Goal: Book appointment/travel/reservation

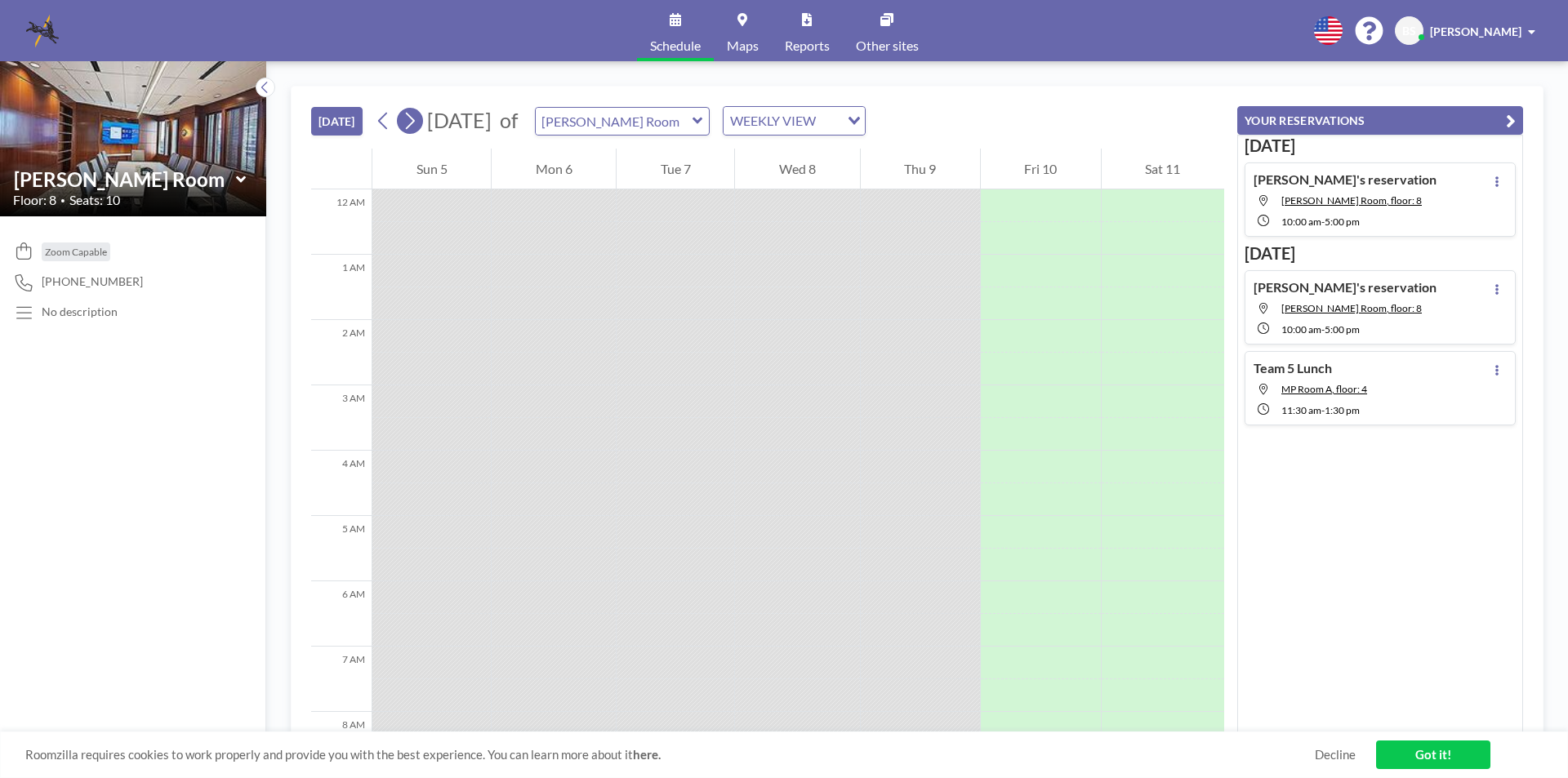
click at [417, 115] on icon at bounding box center [410, 121] width 16 height 24
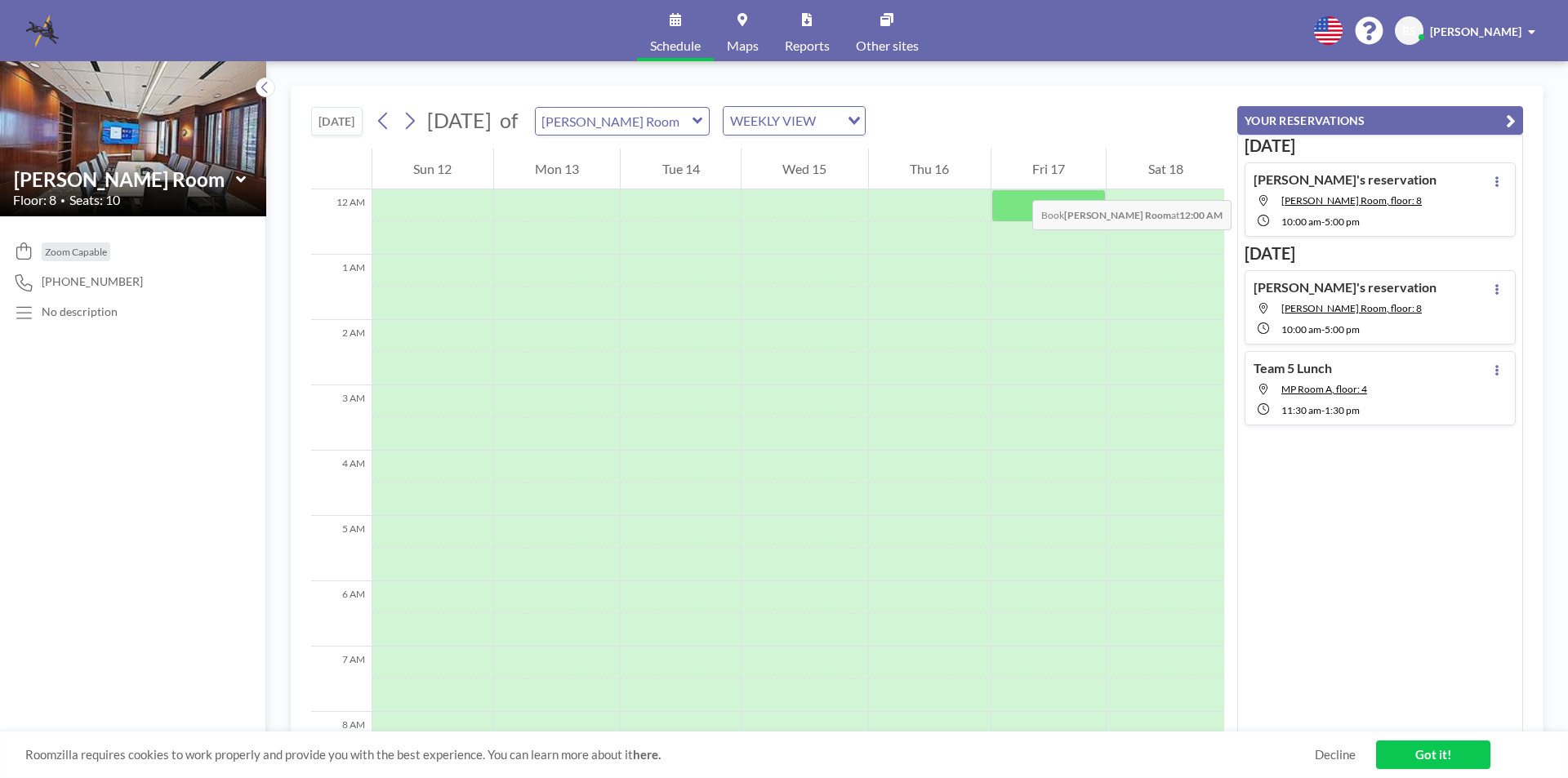
click at [1016, 183] on div "Fri 17" at bounding box center [1048, 169] width 115 height 41
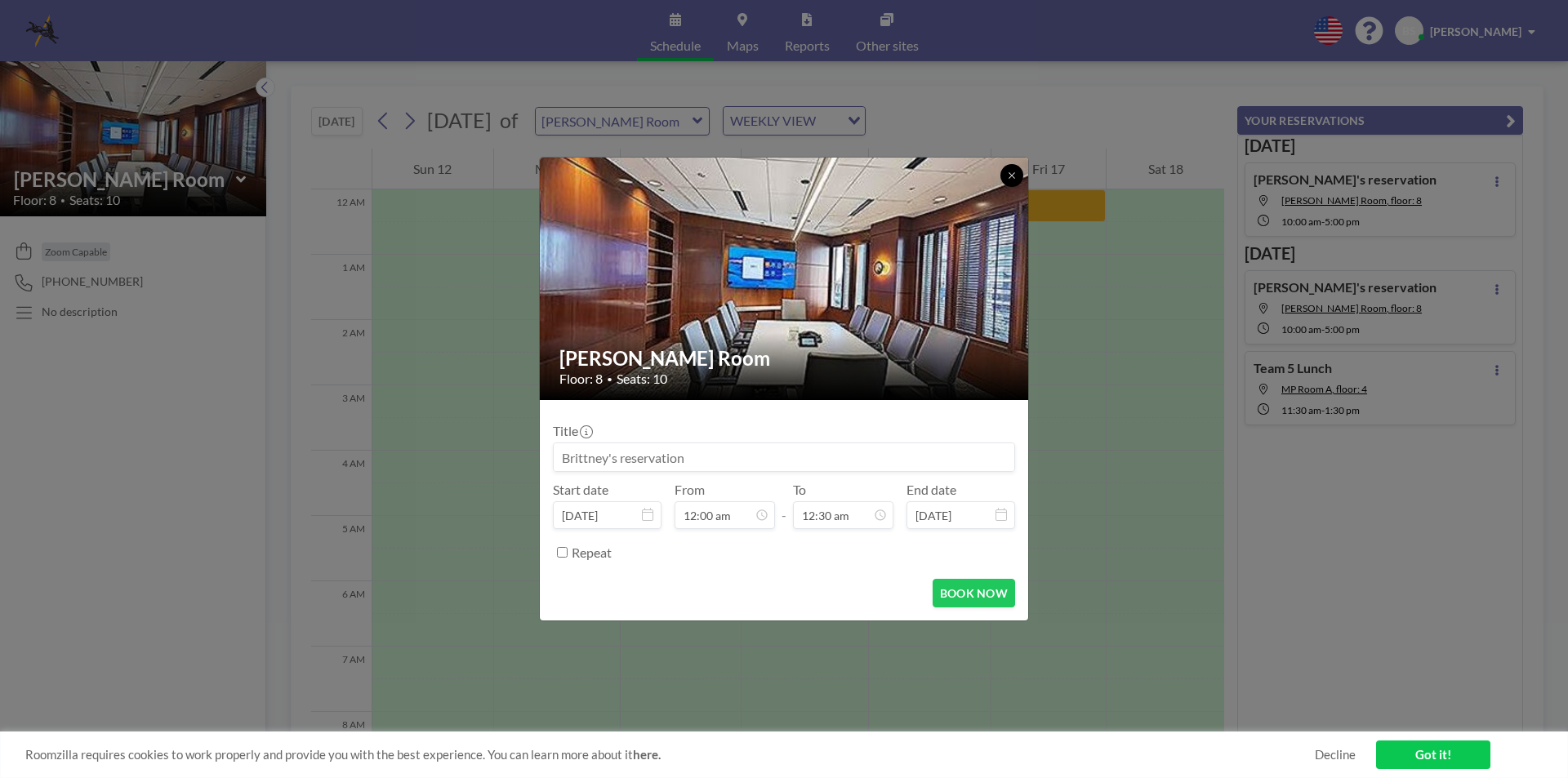
click at [1014, 175] on icon at bounding box center [1011, 175] width 10 height 10
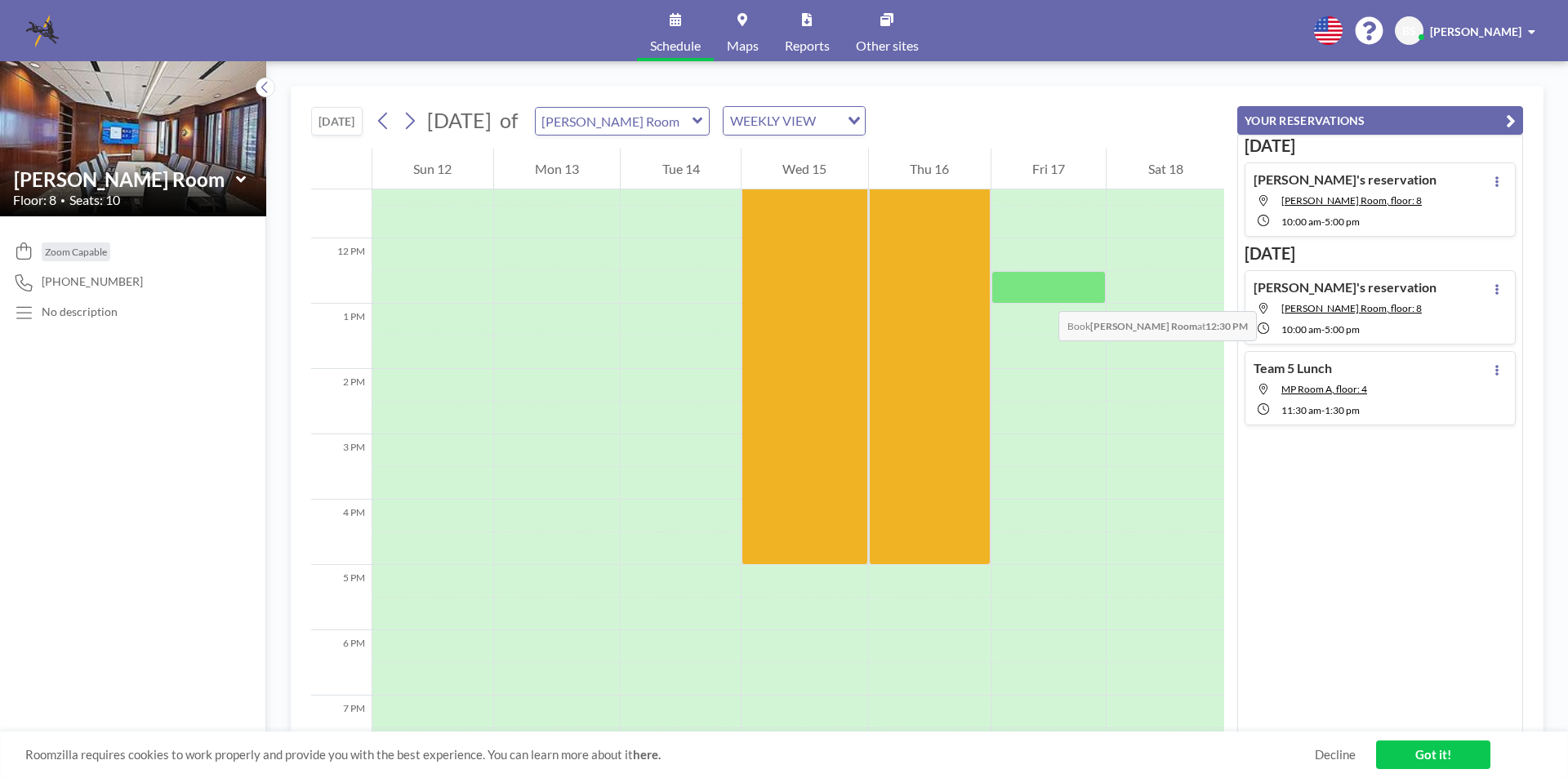
scroll to position [490, 0]
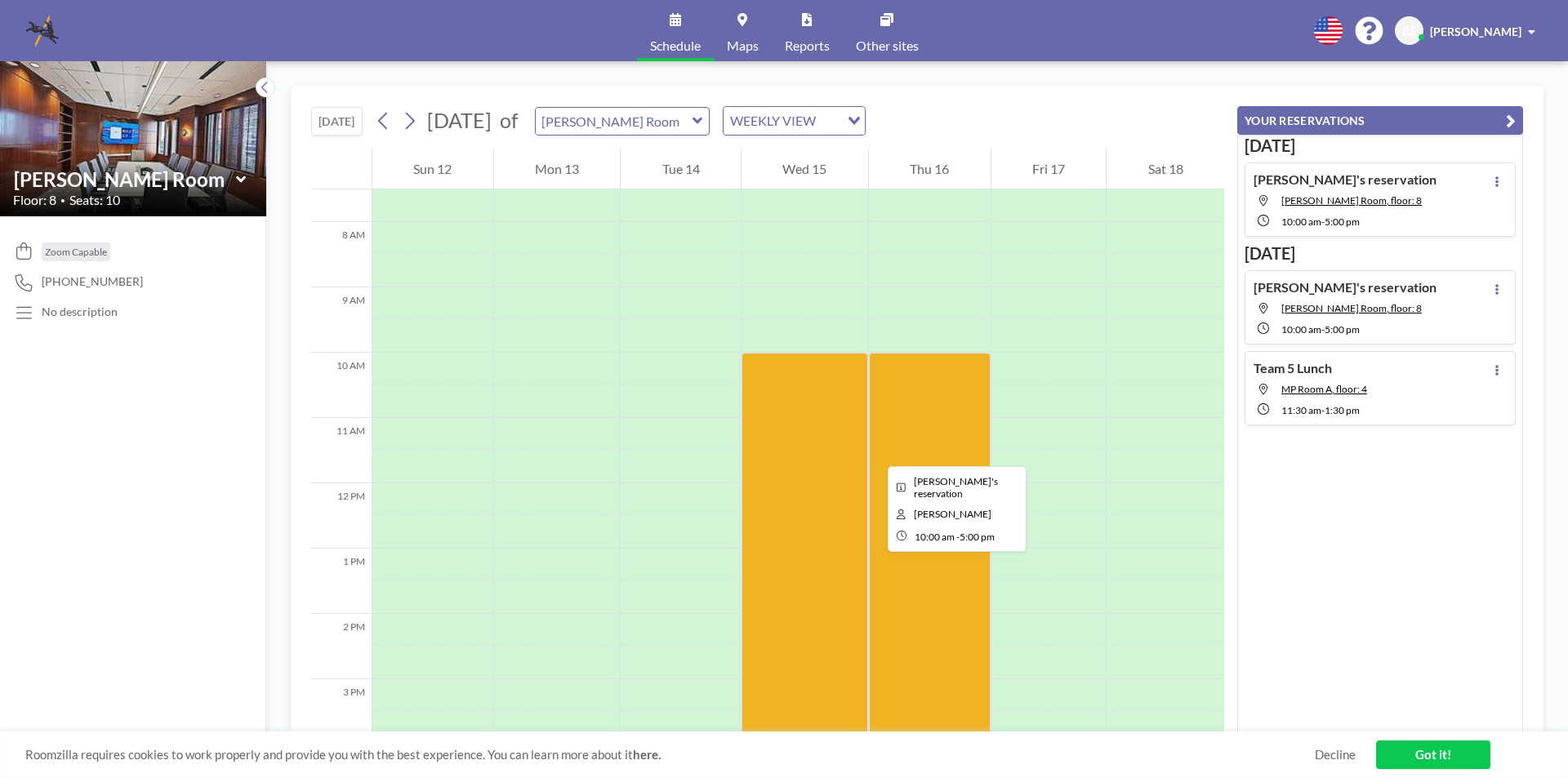
click at [874, 451] on div at bounding box center [930, 581] width 122 height 457
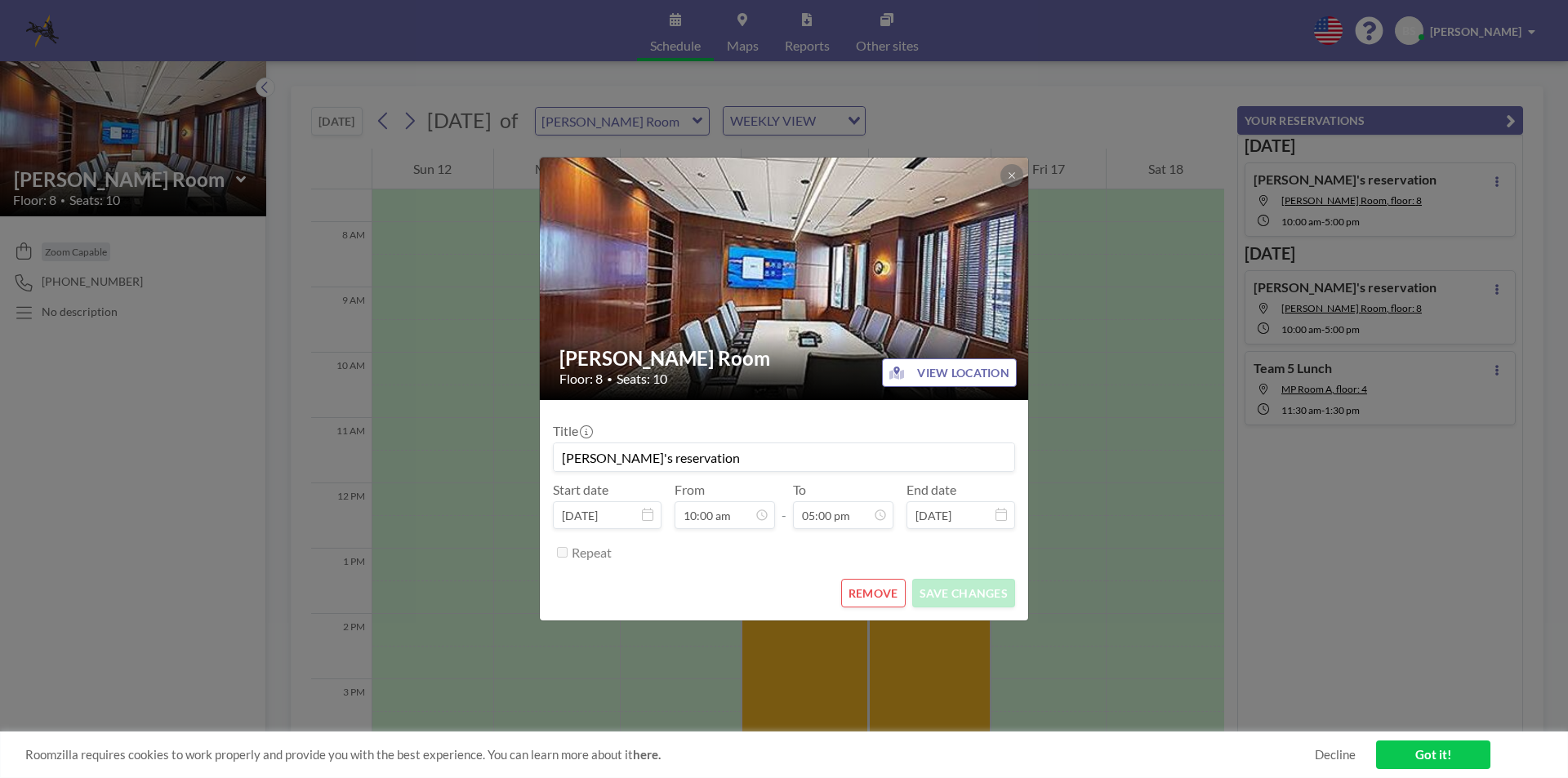
click at [875, 452] on input "[PERSON_NAME]'s reservation" at bounding box center [784, 457] width 461 height 28
click at [887, 599] on button "REMOVE" at bounding box center [874, 593] width 65 height 29
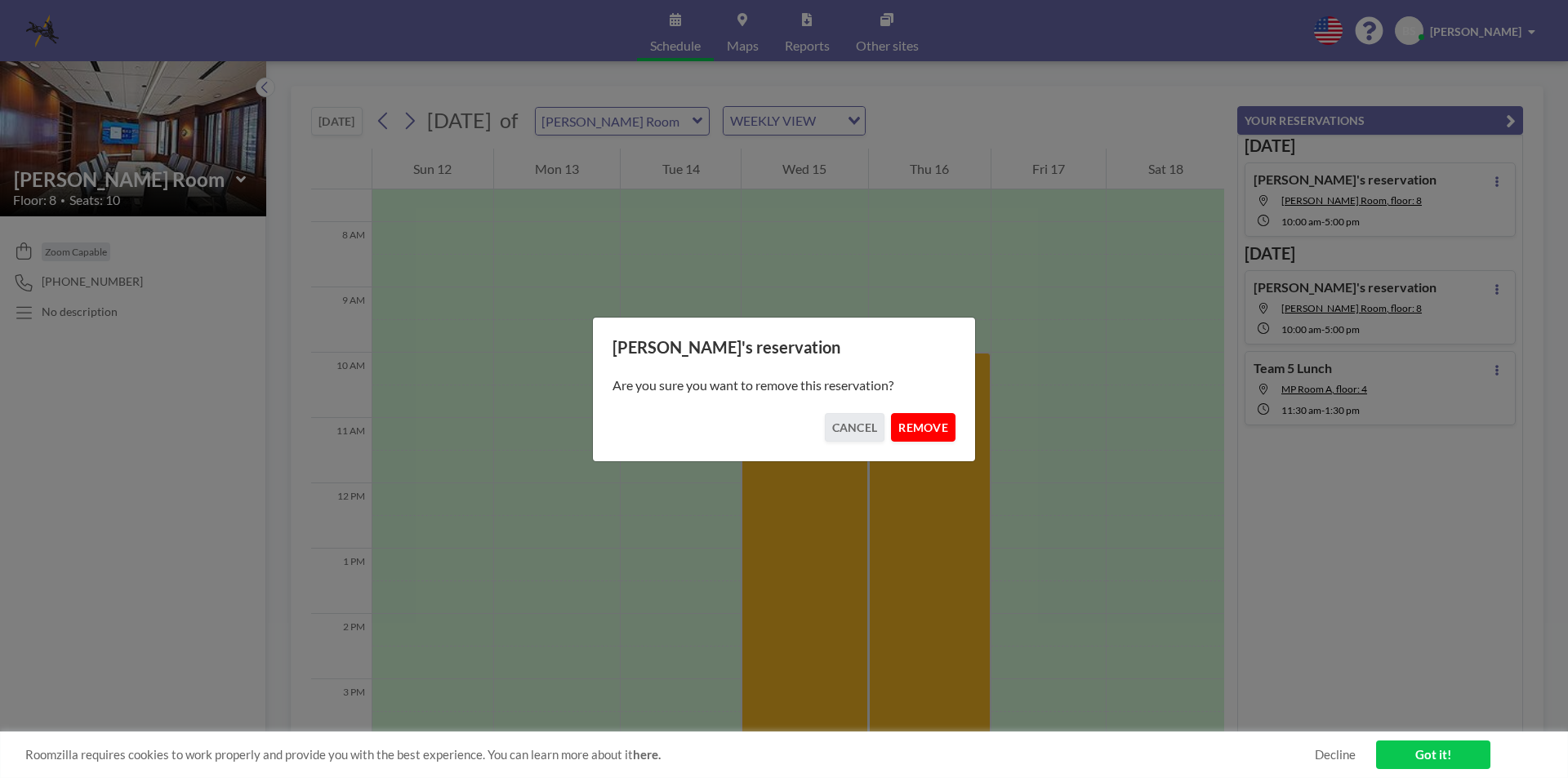
click at [920, 422] on button "REMOVE" at bounding box center [923, 427] width 65 height 29
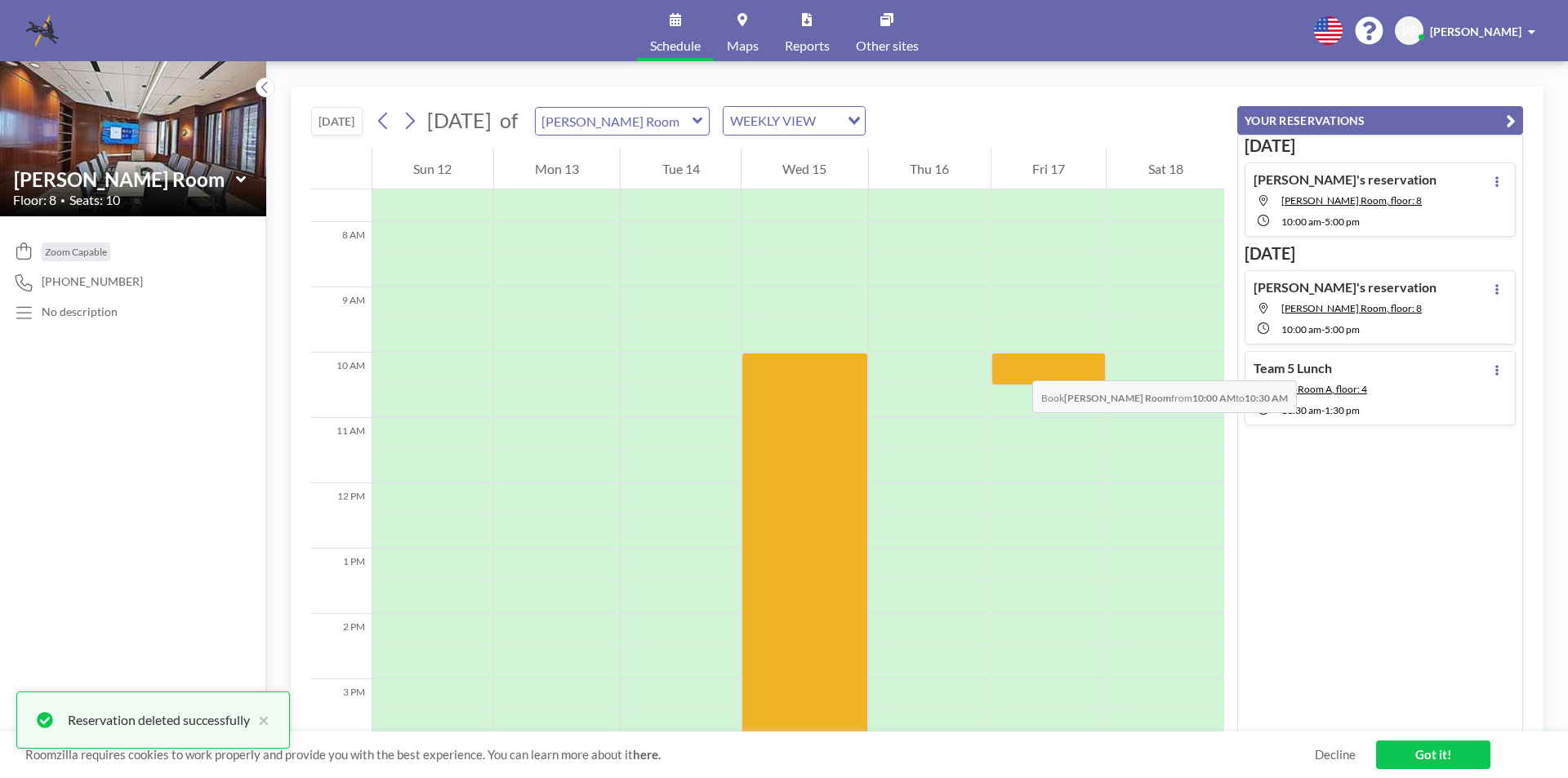
click at [1016, 364] on div at bounding box center [1048, 369] width 115 height 33
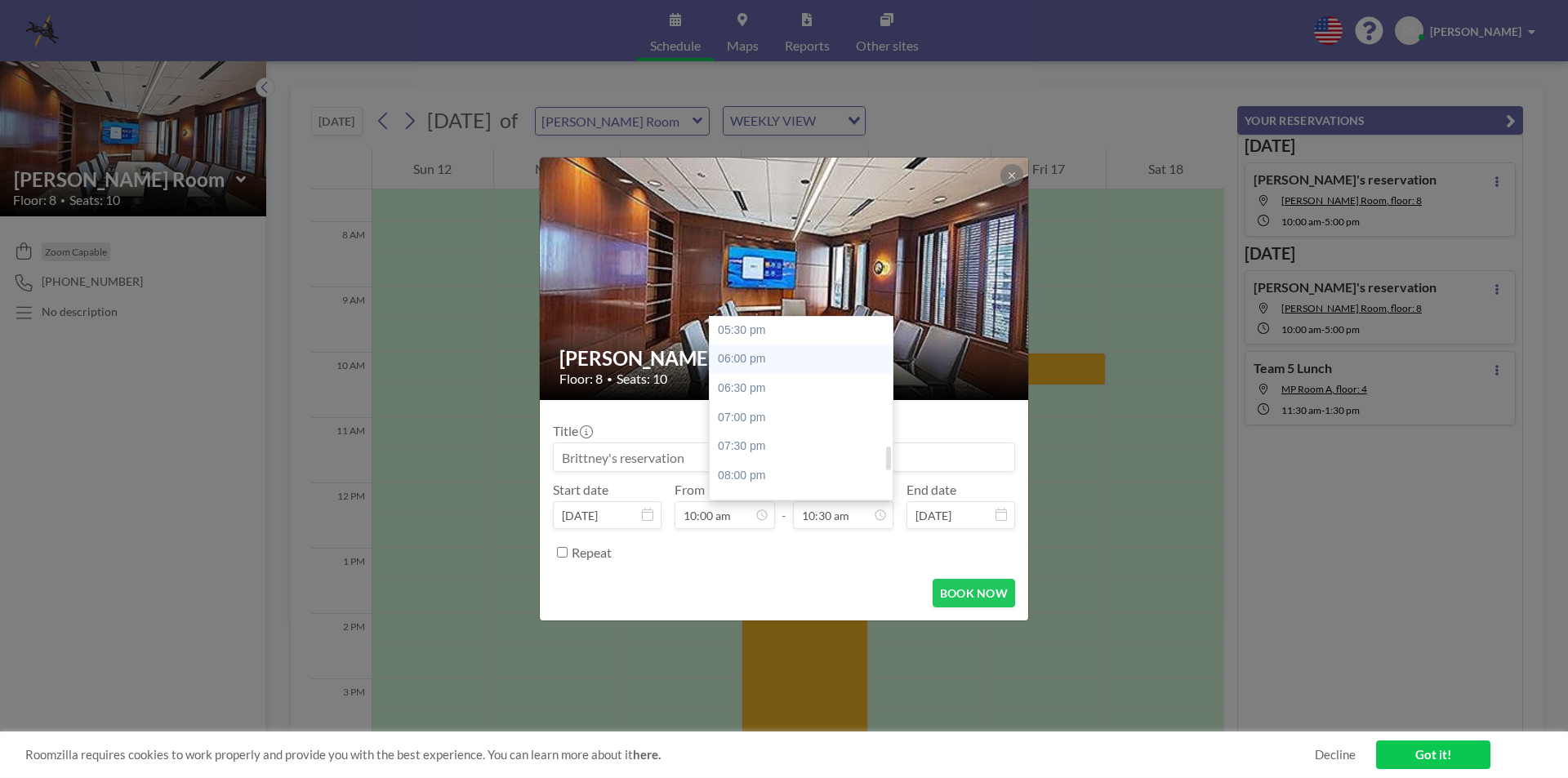
scroll to position [936, 0]
click at [767, 389] on div "05:00 pm" at bounding box center [805, 383] width 191 height 29
type input "05:00 pm"
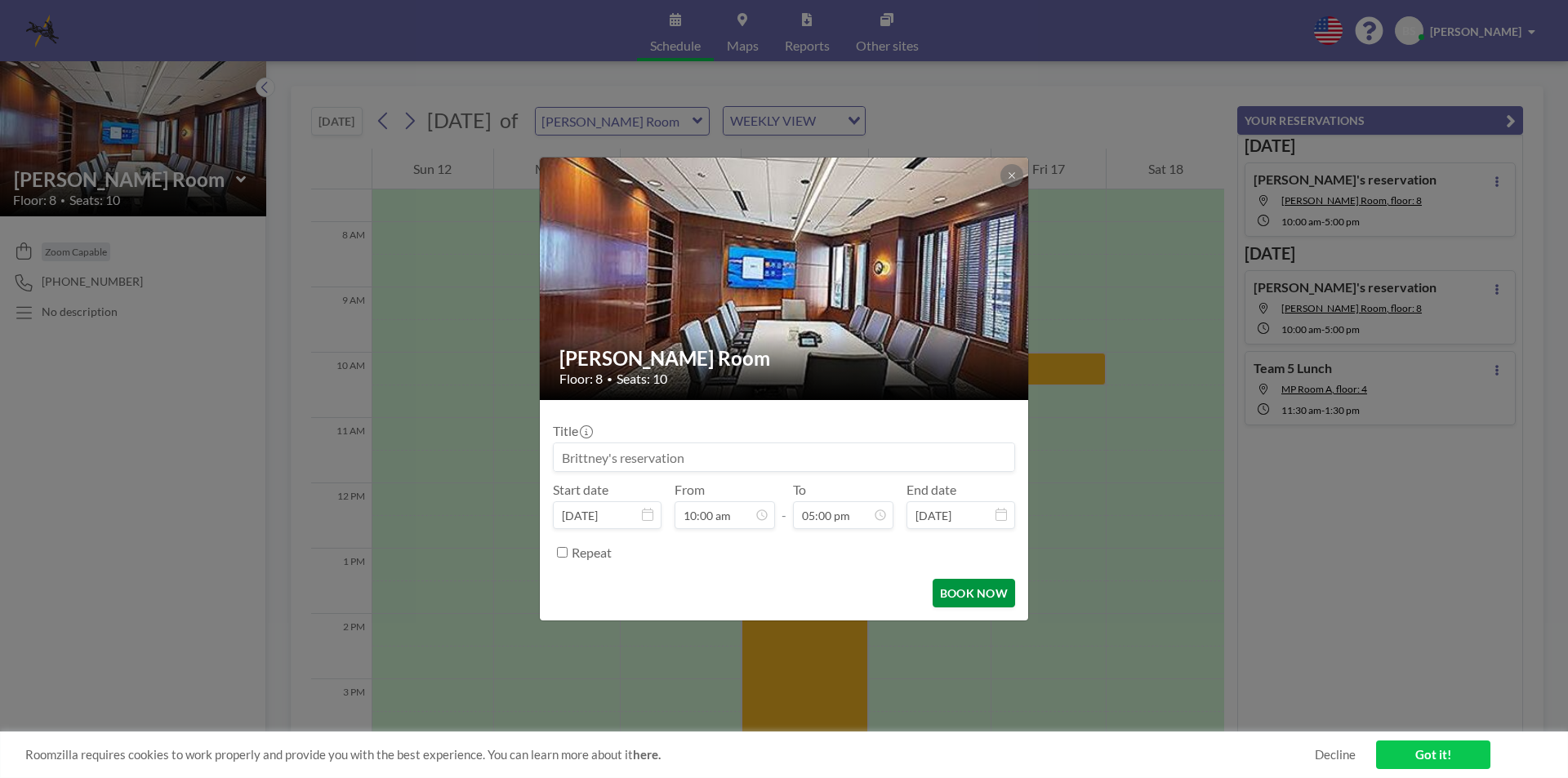
click at [963, 595] on button "BOOK NOW" at bounding box center [973, 593] width 82 height 29
